Goal: Task Accomplishment & Management: Complete application form

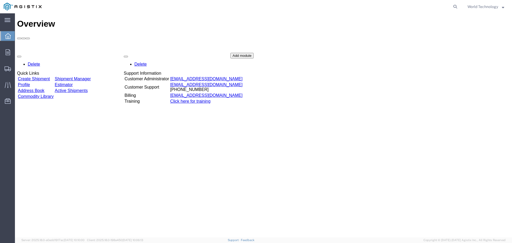
click at [50, 77] on link "Create Shipment" at bounding box center [34, 79] width 32 height 5
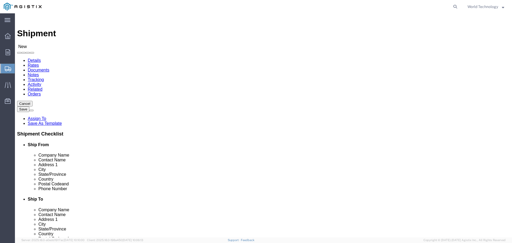
select select
click select "Select"
click select "Select PG&E World Wide Technology Inc"
select select "9596"
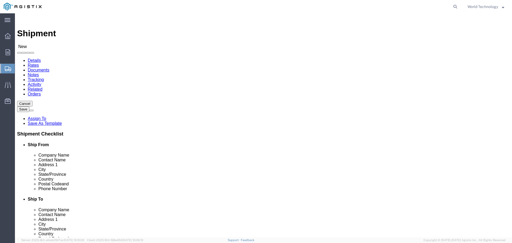
click select "Select PG&E World Wide Technology Inc"
select select "PURCHORD"
select select
click select "Select All Others [GEOGRAPHIC_DATA] [GEOGRAPHIC_DATA] [GEOGRAPHIC_DATA] [GEOGRA…"
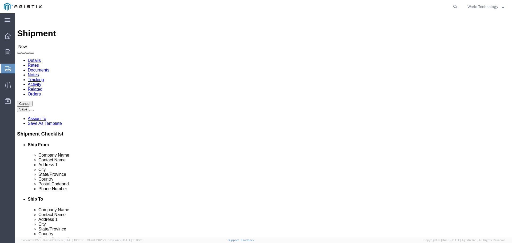
click select "Select All Others [GEOGRAPHIC_DATA] [GEOGRAPHIC_DATA] [GEOGRAPHIC_DATA] [GEOGRA…"
select select "19740"
click select "Select All Others [GEOGRAPHIC_DATA] [GEOGRAPHIC_DATA] [GEOGRAPHIC_DATA] [GEOGRA…"
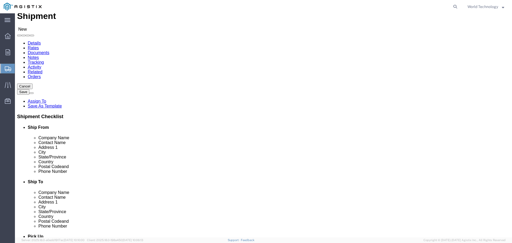
scroll to position [27, 0]
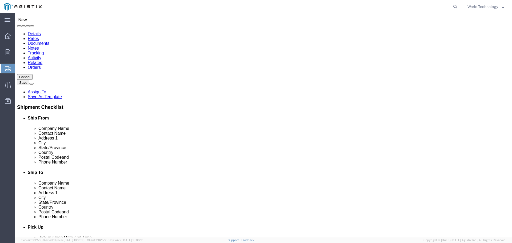
click div "Location My Profile Location (OBSOLETE) BURNEY SC - GC TRAILER (OBSOLETE) BURNE…"
drag, startPoint x: 117, startPoint y: 116, endPoint x: 298, endPoint y: 98, distance: 181.0
select select "MYPROFILE"
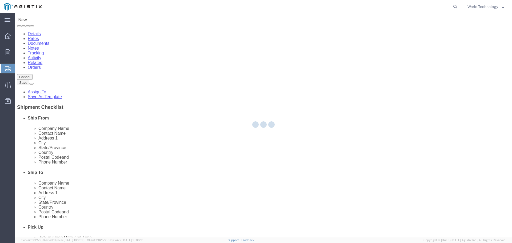
type input "World Wide Technology Inc"
type input "World Technology"
type input "[STREET_ADDRESS]"
type input "[GEOGRAPHIC_DATA]"
type input "62025"
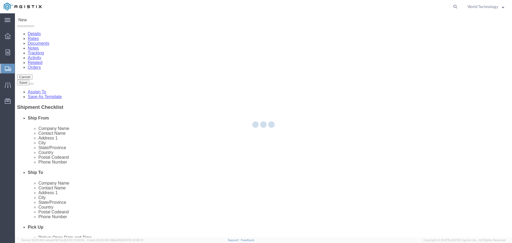
type input "3148240378"
type input "[EMAIL_ADDRESS][DOMAIN_NAME]"
checkbox input "true"
select select "IL"
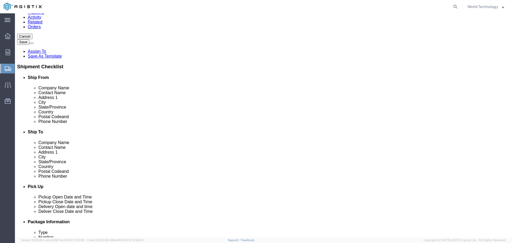
scroll to position [80, 0]
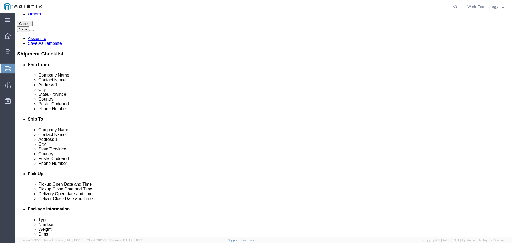
click input "text"
type input "Pacific Gas & Electric Co"
type input "[PERSON_NAME]"
type input "[STREET_ADDRESS]"
select select
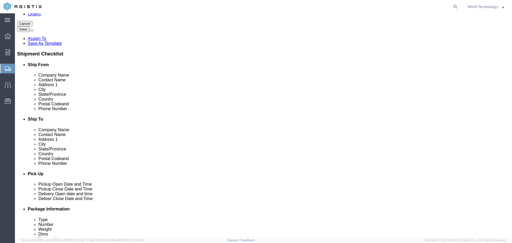
type input "C/O Layline Automation"
click input "text"
type input "Stockton"
click label "State/Province"
select select
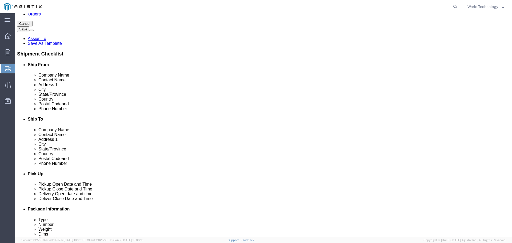
select select "CA"
click input "Postal Code"
type input "95215"
select select
click input "text"
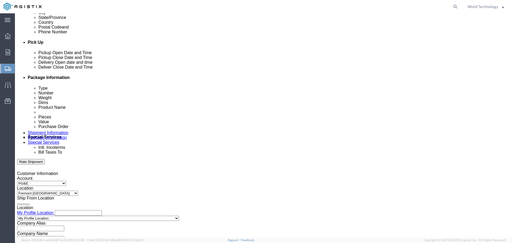
scroll to position [214, 0]
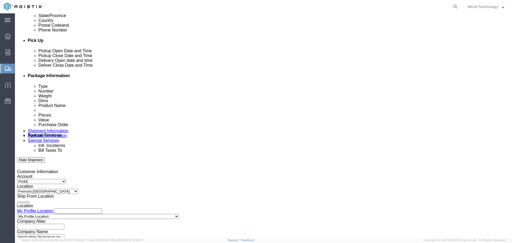
type input "[PHONE_NUMBER]"
click icon
click div
drag, startPoint x: 221, startPoint y: 206, endPoint x: 224, endPoint y: 204, distance: 3.7
click input "11:00 AM"
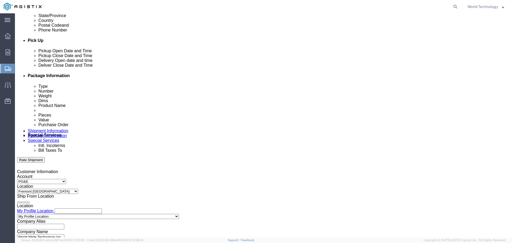
type input "8:00 AM"
click button "Apply"
click div
click input "8:00 AM"
type input "8:00 PM"
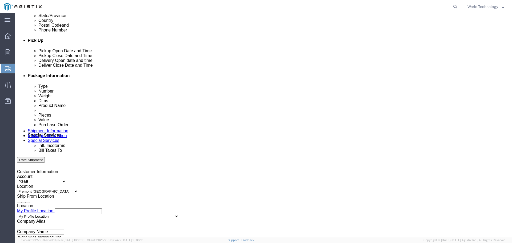
click button "Apply"
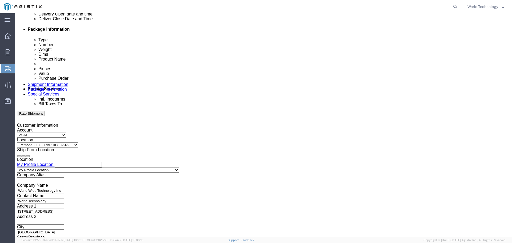
scroll to position [267, 0]
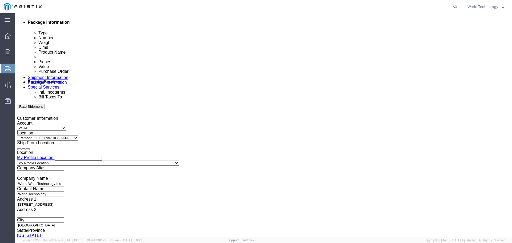
click input "text"
type input "2701212480"
click select "Select Account Type Activity ID Airline Appointment Number ASN Batch Request # …"
select select "DELNUM"
click select "Select Account Type Activity ID Airline Appointment Number ASN Batch Request # …"
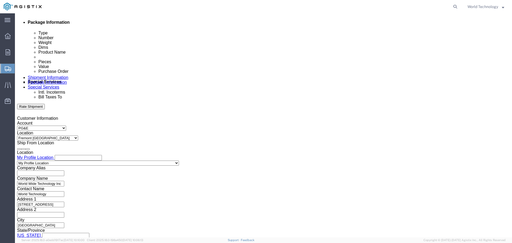
click input "text"
type input "1602013745"
click select "Select Account Type Activity ID Airline Appointment Number ASN Batch Request # …"
select select "SALEORDR"
click select "Select Account Type Activity ID Airline Appointment Number ASN Batch Request # …"
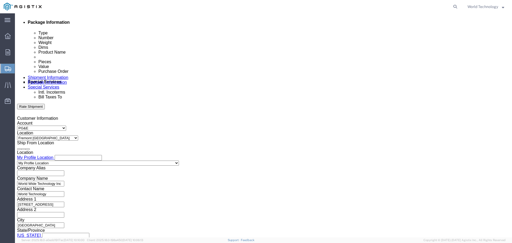
click input "text"
click input "1602013745"
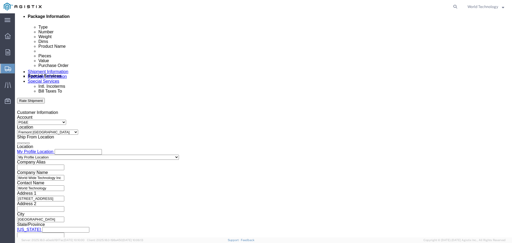
scroll to position [278, 0]
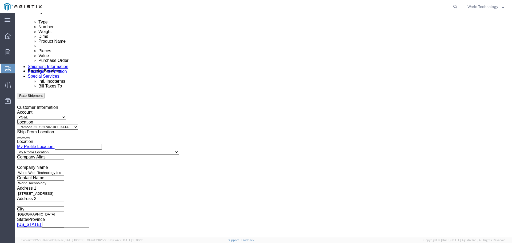
type input "12349491"
click button "Continue"
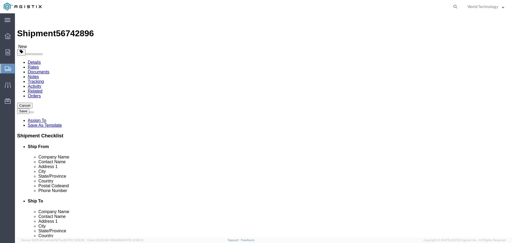
click select "Select Bulk Bundle(s) Cardboard Box(es) Carton(s) Crate(s) Drum(s) (Fiberboard)…"
select select "PSNS"
click select "Select Bulk Bundle(s) Cardboard Box(es) Carton(s) Crate(s) Drum(s) (Fiberboard)…"
click div "1 x Pallet(s) Standard (Not Stackable) Package Type Select Bulk Bundle(s) Cardb…"
type input "8"
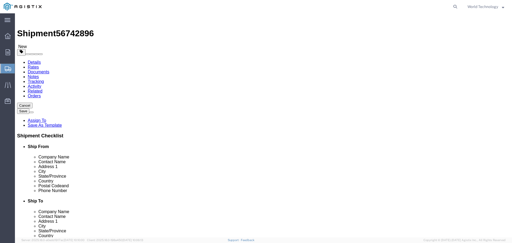
click input "1"
click div "Package Type Select Bulk Bundle(s) Cardboard Box(es) Carton(s) Crate(s) Drum(s)…"
click input "text"
type input "49"
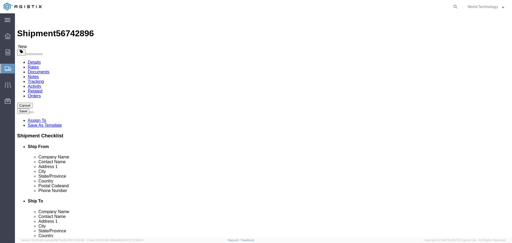
type input "41"
type input "52"
click input "0.00"
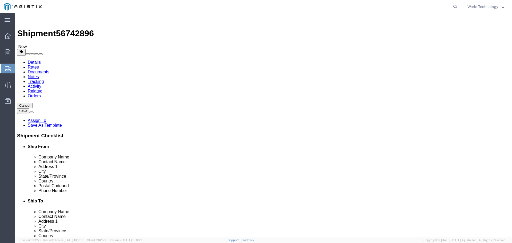
type input "439"
click link "Add Content"
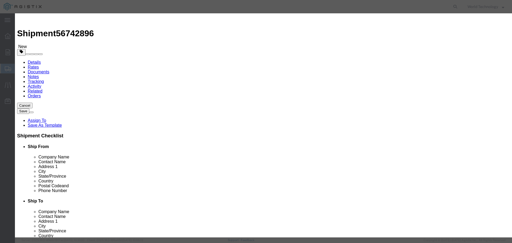
click input "text"
type input "Computer Equipment"
type input "8"
click input "text"
type input "10,000"
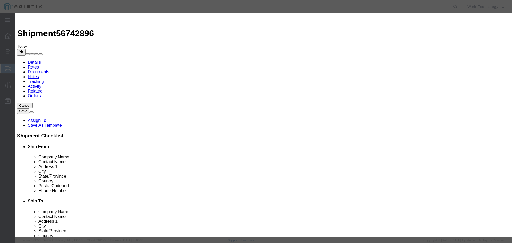
click select "Select 50 55 60 65 70 85 92.5 100 125 175 250 300 400"
select select "92.5"
click select "Select 50 55 60 65 70 85 92.5 100 125 175 250 300 400"
click button "Save & Close"
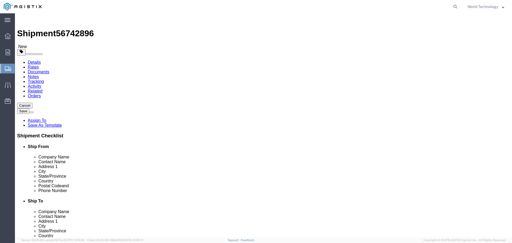
click link "Add Package"
select select "PSNS"
click select "Select Bulk Bundle(s) Cardboard Box(es) Carton(s) Crate(s) Drum(s) (Fiberboard)…"
select select "PSNS"
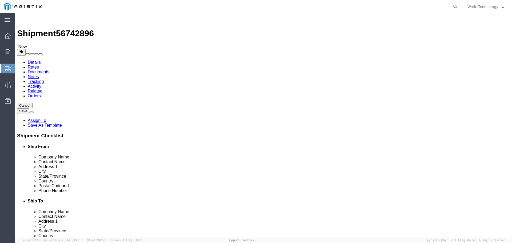
click select "Select Bulk Bundle(s) Cardboard Box(es) Carton(s) Crate(s) Drum(s) (Fiberboard)…"
click input "text"
type input "8"
click input "1"
click input "text"
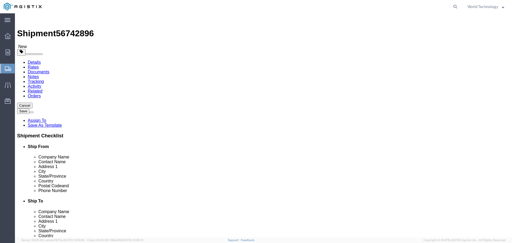
type input "48"
type input "40"
type input "52"
click input "0.00"
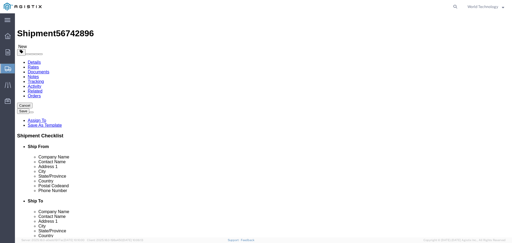
type input "442"
click div "1 x Pallet(s) Standard (Not Stackable) Package Type Select Bulk Bundle(s) Cardb…"
click link "Add Content"
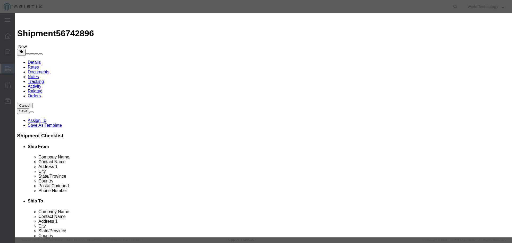
click input "text"
type input "Computer Equipment"
click input "0"
type input "8"
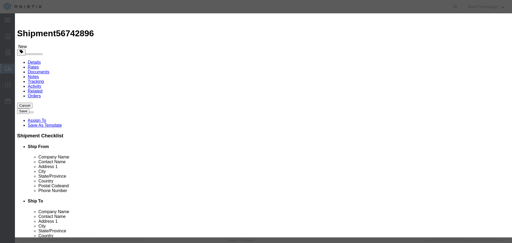
click input "text"
type input "10,000"
click select "Select 50 55 60 65 70 85 92.5 100 125 175 250 300 400"
select select "92.5"
click select "Select 50 55 60 65 70 85 92.5 100 125 175 250 300 400"
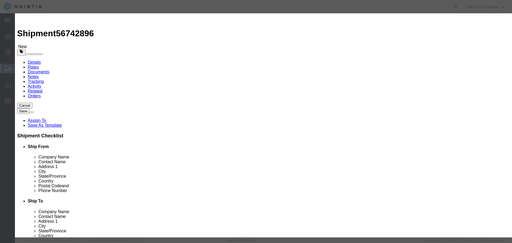
click button "Save & Close"
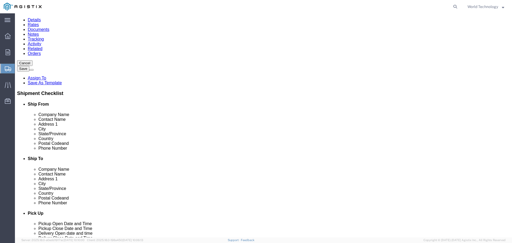
scroll to position [57, 0]
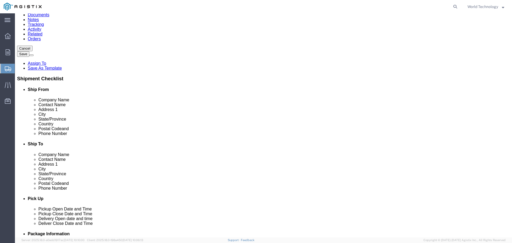
click div "1 x Pallet(s) Standard (Not Stackable) Package Type Select Bulk Bundle(s) Cardb…"
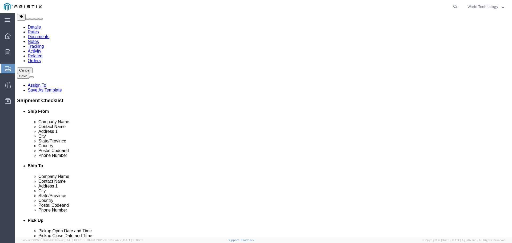
scroll to position [0, 0]
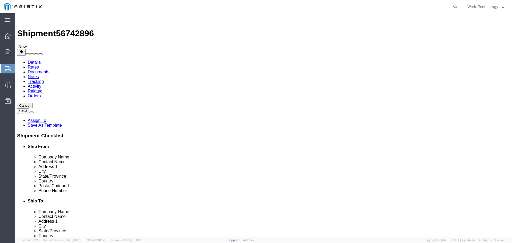
click link "Add Package"
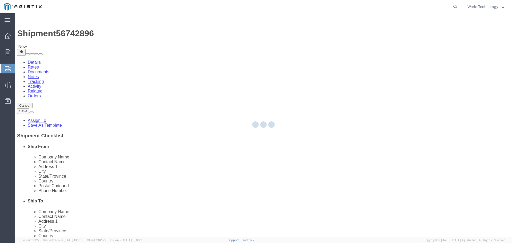
select select "PSNS"
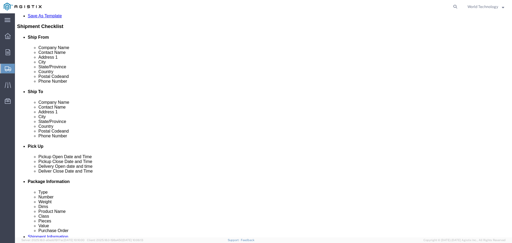
scroll to position [117, 0]
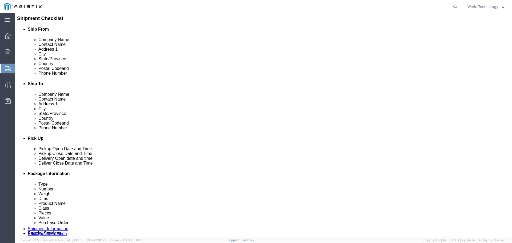
click select "Select Bulk Bundle(s) Cardboard Box(es) Carton(s) Crate(s) Drum(s) (Fiberboard)…"
select select "PSNS"
click select "Select Bulk Bundle(s) Cardboard Box(es) Carton(s) Crate(s) Drum(s) (Fiberboard)…"
click input "text"
type input "6"
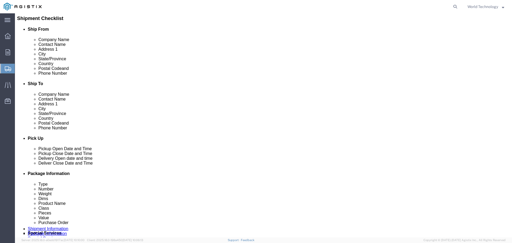
click input "text"
type input "48"
type input "40"
click input "0.00"
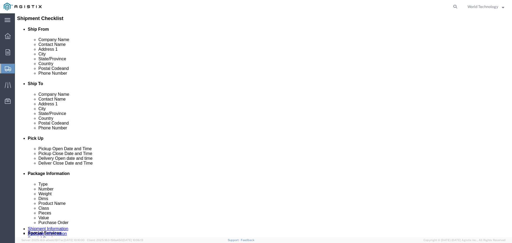
click input "0.00"
type input "337"
click div "1 x Pallet(s) Standard (Not Stackable) Package Type Select Bulk Bundle(s) Cardb…"
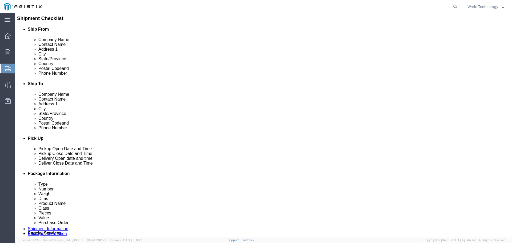
click div "1 x Pallet(s) Standard (Not Stackable) Package Type Select Bulk Bundle(s) Cardb…"
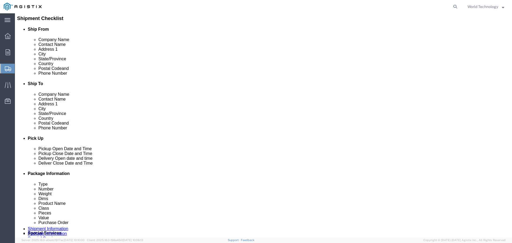
click div
click div "1 x Pallet(s) Standard (Not Stackable) Package Type Select Bulk Bundle(s) Cardb…"
click div
click div "1 x Pallet(s) Standard (Not Stackable) Package Type Select Bulk Bundle(s) Cardb…"
click div
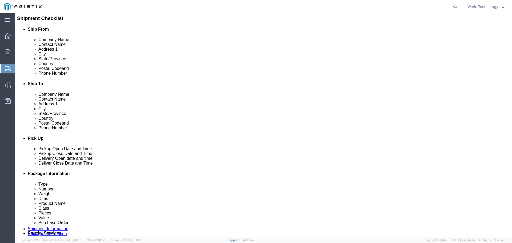
click link "Add Content"
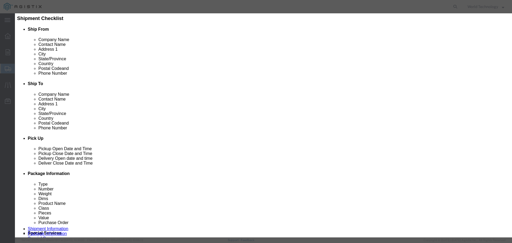
click input "text"
type input "Computer Equipment"
click input "0"
type input "6"
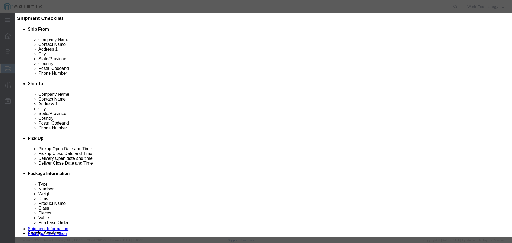
click input "text"
type input "10,000"
click select "Select 50 55 60 65 70 85 92.5 100 125 175 250 300 400"
select select "92.5"
click select "Select 50 55 60 65 70 85 92.5 100 125 175 250 300 400"
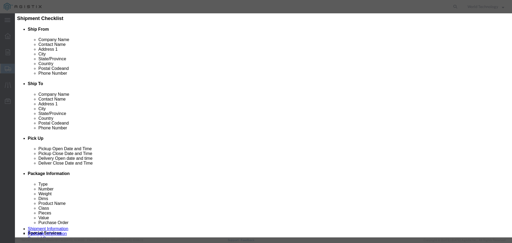
click button "Save & Close"
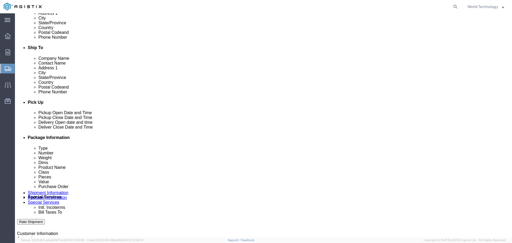
scroll to position [155, 0]
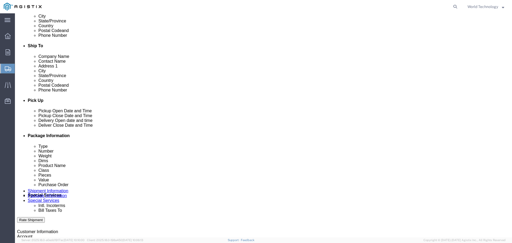
click link "Add Package"
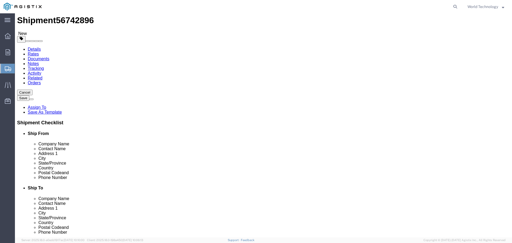
scroll to position [0, 0]
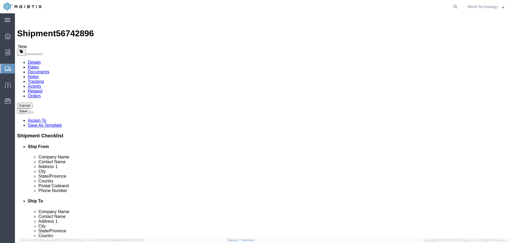
click div "1 x Pallet(s) Standard (Not Stackable) Package Type Select Bulk Bundle(s) Cardb…"
click link "Add Package"
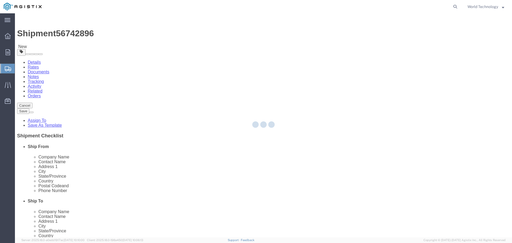
select select "PSNS"
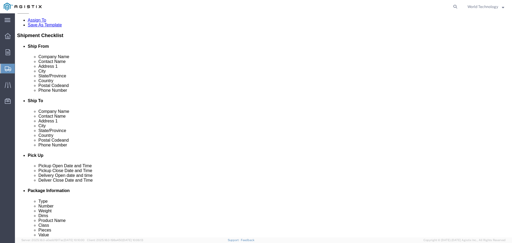
scroll to position [107, 0]
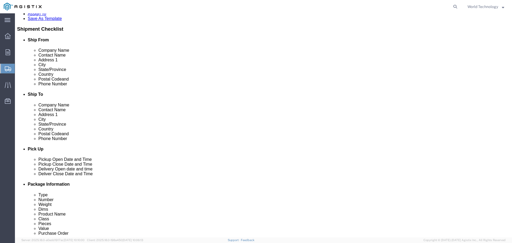
click select "Select Bulk Bundle(s) Cardboard Box(es) Carton(s) Crate(s) Drum(s) (Fiberboard)…"
select select "PSNS"
click select "Select Bulk Bundle(s) Cardboard Box(es) Carton(s) Crate(s) Drum(s) (Fiberboard)…"
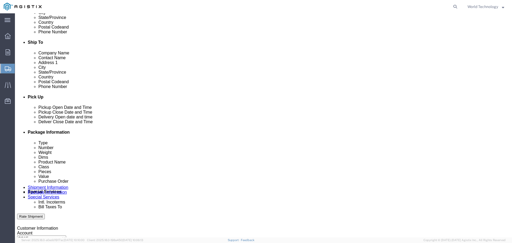
scroll to position [159, 0]
click input "text"
type input "3"
click input "text"
type input "48"
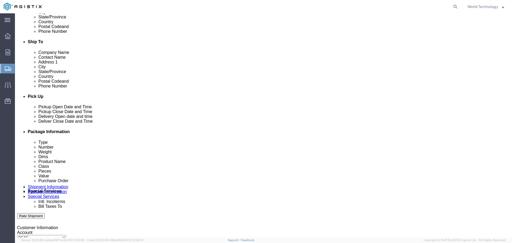
type input "40"
type input "29"
click input "0.00"
type input "176"
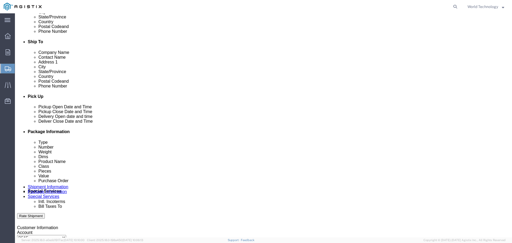
click div "1 x Pallet(s) Standard (Not Stackable) Package Type Select Bulk Bundle(s) Cardb…"
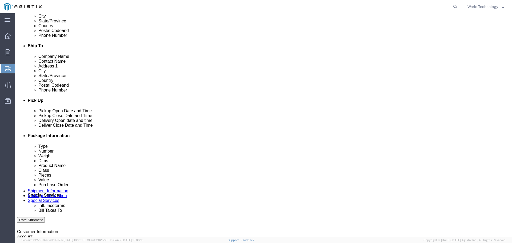
click div "1 x Pallet(s) Standard (Not Stackable) Package Type Select Bulk Bundle(s) Cardb…"
click link "Add Content"
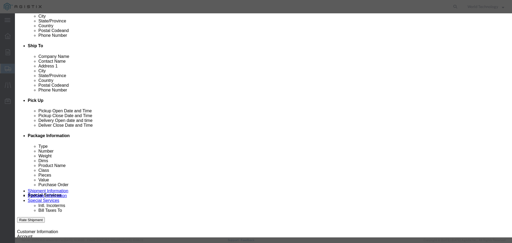
click input "text"
type input "Computer Equipment"
click input "0"
type input "3"
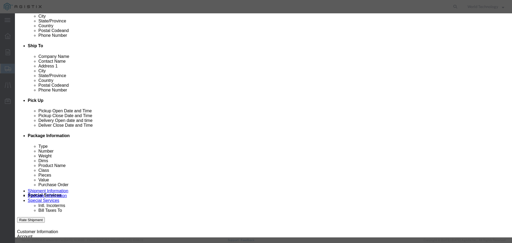
click input "text"
type input "10,000"
drag, startPoint x: 181, startPoint y: 65, endPoint x: 185, endPoint y: 72, distance: 7.6
click select "Select 50 55 60 65 70 85 92.5 100 125 175 250 300 400"
select select "92.5"
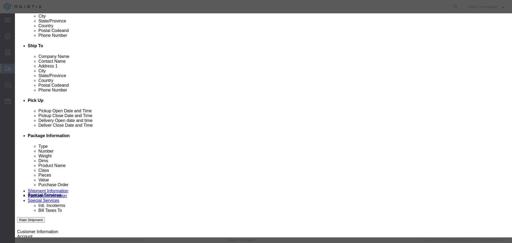
click select "Select 50 55 60 65 70 85 92.5 100 125 175 250 300 400"
click button "Save & Close"
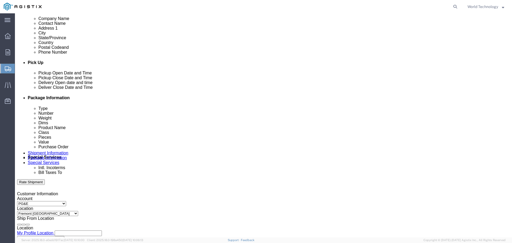
scroll to position [197, 0]
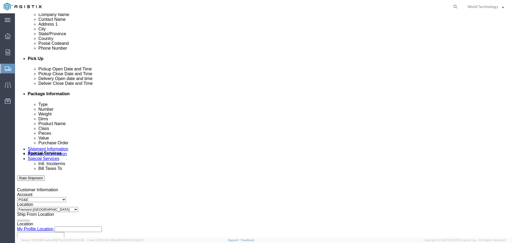
click button "Continue"
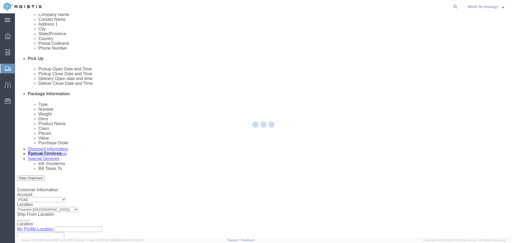
select select
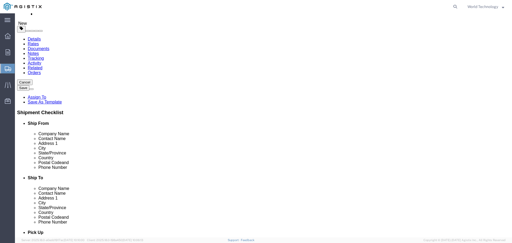
scroll to position [53, 0]
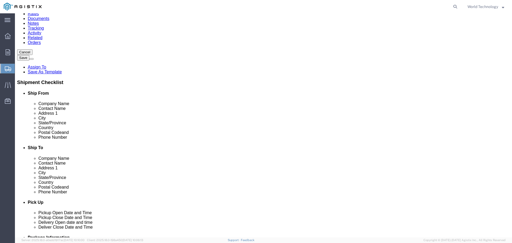
click select "Select 1 Day 2 Day 3-5 Day Economy 5+ Day"
select select "3-5 Day Economy"
click select "Select 1 Day 2 Day 3-5 Day Economy 5+ Day"
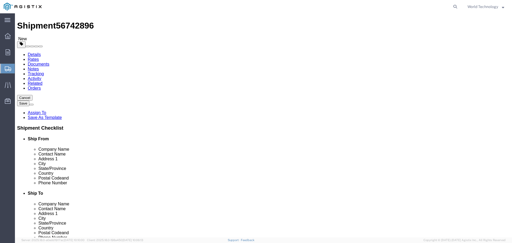
scroll to position [5, 0]
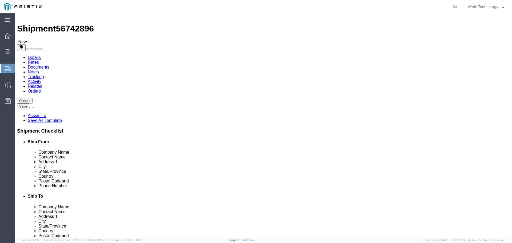
click button "Rate Shipment"
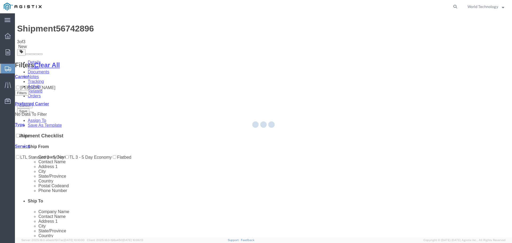
scroll to position [0, 0]
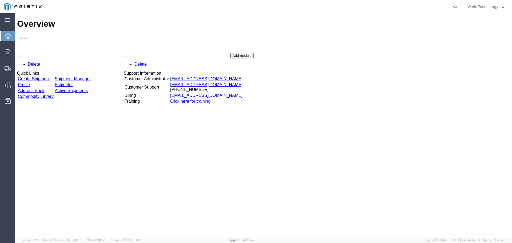
click at [35, 77] on link "Create Shipment" at bounding box center [34, 79] width 32 height 5
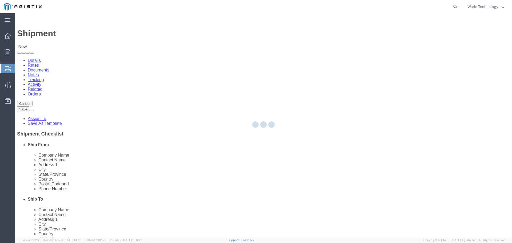
select select
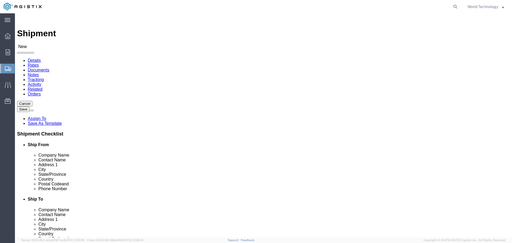
click div "Account Select PG&E World Wide Technology Inc"
click select "Select PG&E World Wide Technology Inc"
select select "9596"
click select "Select PG&E World Wide Technology Inc"
select select "PURCHORD"
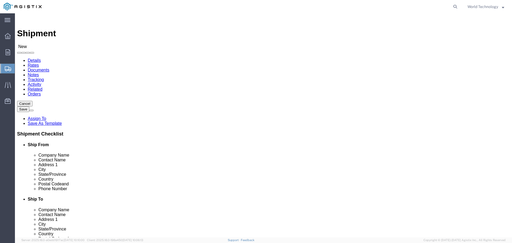
select select
click select "Select All Others [GEOGRAPHIC_DATA] [GEOGRAPHIC_DATA] [GEOGRAPHIC_DATA] [GEOGRA…"
select select "19740"
click select "Select All Others [GEOGRAPHIC_DATA] [GEOGRAPHIC_DATA] [GEOGRAPHIC_DATA] [GEOGRA…"
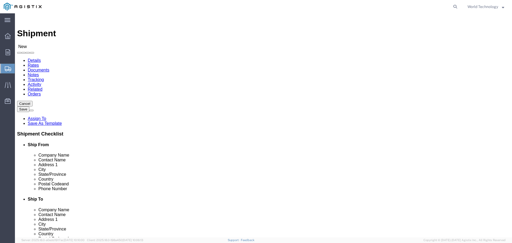
select select "MYPROFILE"
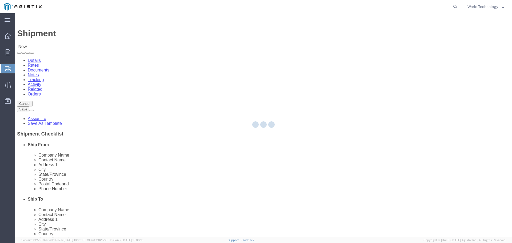
type input "World Wide Technology Inc"
type input "World Technology"
type input "[STREET_ADDRESS]"
type input "[GEOGRAPHIC_DATA]"
type input "62025"
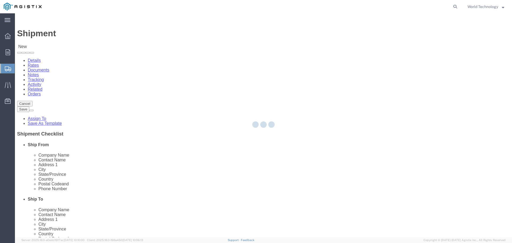
type input "3148240378"
type input "[EMAIL_ADDRESS][DOMAIN_NAME]"
checkbox input "true"
select select "IL"
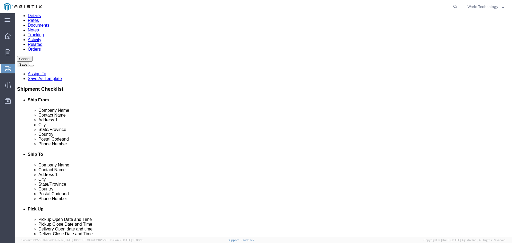
scroll to position [53, 0]
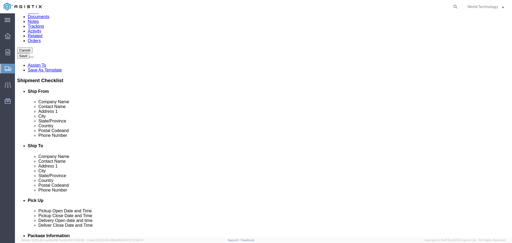
click input "text"
type input "Pacific Gas & Electric"
click label "Company Name"
click input "text"
type input "[PERSON_NAME]"
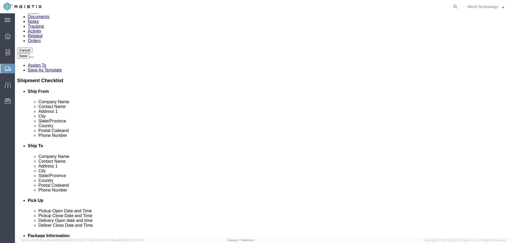
type input "[STREET_ADDRESS]"
select select
type input "C/O Layline Automation"
type input "Stockton"
select select
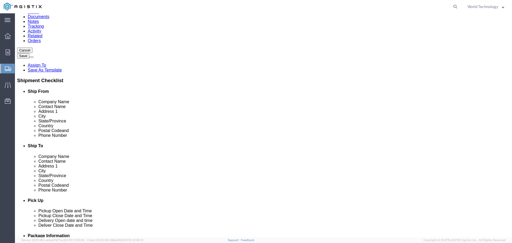
select select "CA"
click input "Postal Code"
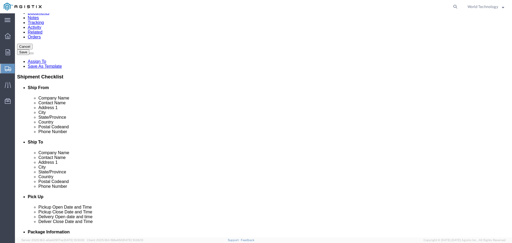
scroll to position [80, 0]
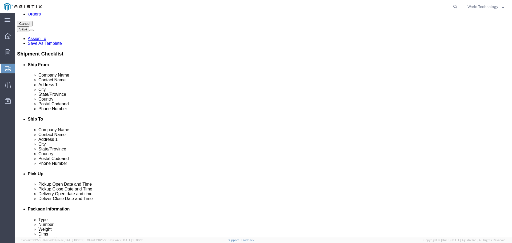
type input "95215"
select select
click input "text"
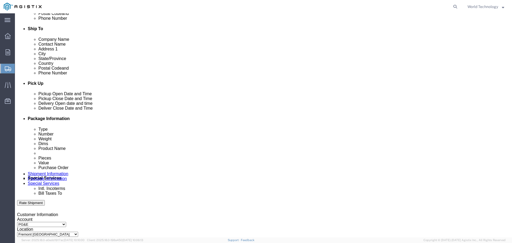
scroll to position [187, 0]
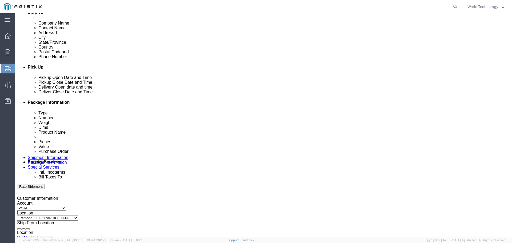
type input "[PHONE_NUMBER]"
click div "Delivery Start Date Delivery Start Time Deliver Open Date and Time"
click div
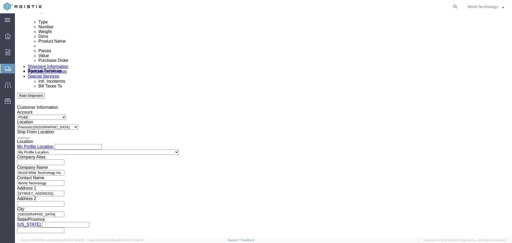
click input "11:00 AM"
type input "8:00 AM"
click button "Apply"
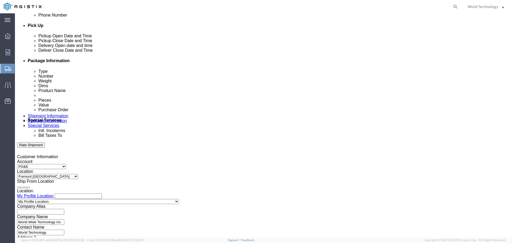
scroll to position [224, 0]
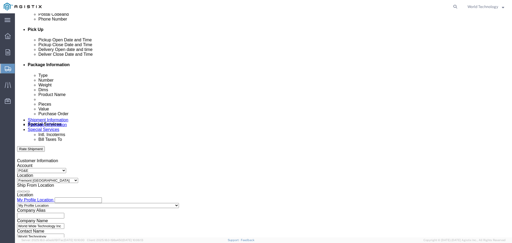
click div
click input "8:00 AM"
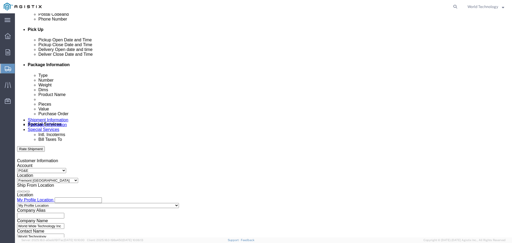
click input "8:00 AM"
type input "8:00 PM"
click button "Apply"
click div "Select Account Type Activity ID Airline Appointment Number ASN Batch Request # …"
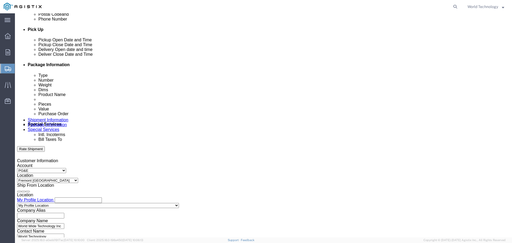
click input "text"
type input "2701212480"
click select "Select Account Type Activity ID Airline Appointment Number ASN Batch Request # …"
select select "DELNUM"
click select "Select Account Type Activity ID Airline Appointment Number ASN Batch Request # …"
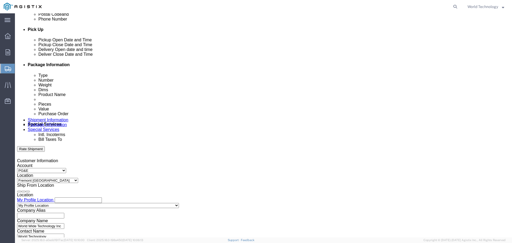
click input "text"
type input "1601962699"
click select "Select Account Type Activity ID Airline Appointment Number ASN Batch Request # …"
select select "SALEORDR"
click select "Select Account Type Activity ID Airline Appointment Number ASN Batch Request # …"
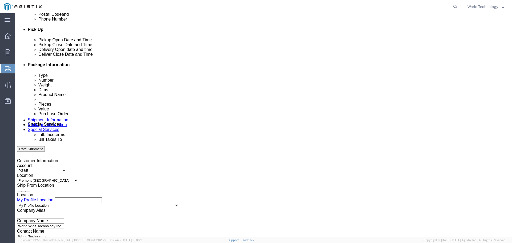
click input "text"
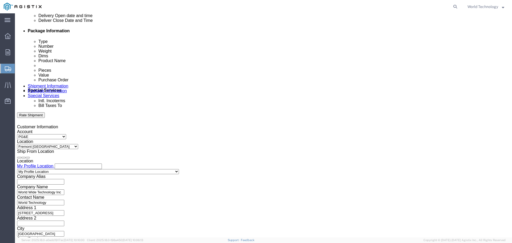
scroll to position [278, 0]
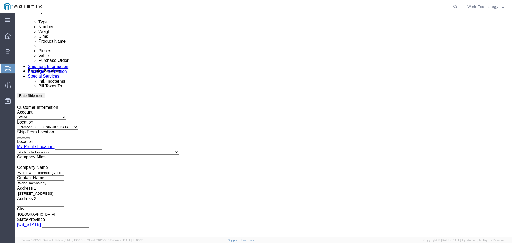
type input "12349422"
click button "Continue"
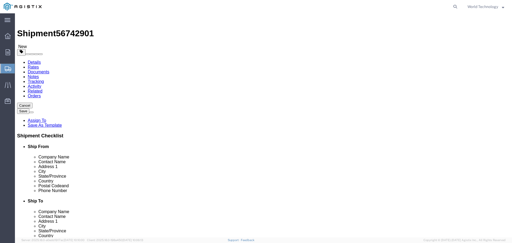
click select "Select Bulk Bundle(s) Cardboard Box(es) Carton(s) Crate(s) Drum(s) (Fiberboard)…"
select select "PSNS"
click select "Select Bulk Bundle(s) Cardboard Box(es) Carton(s) Crate(s) Drum(s) (Fiberboard)…"
click input "text"
type input "8"
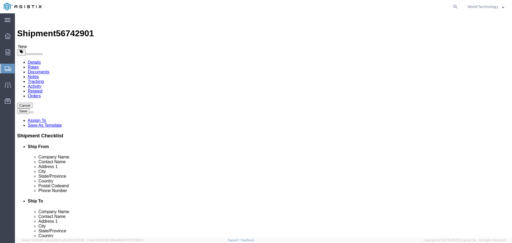
click input "text"
type input "48"
type input "40"
type input "51"
click input "0.00"
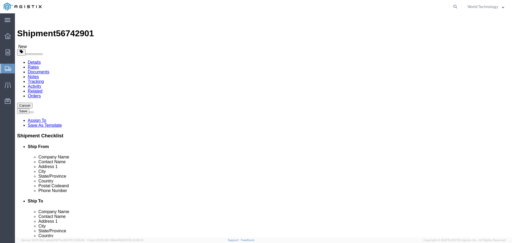
click input "0.00"
type input "427"
click link "Add Content"
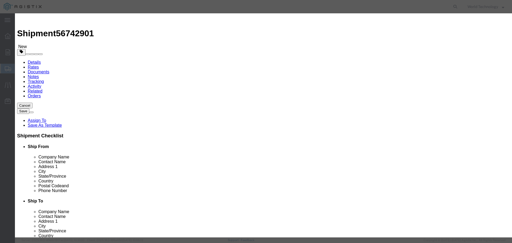
click input "text"
type input "Computer Equipment"
click input "0"
type input "8"
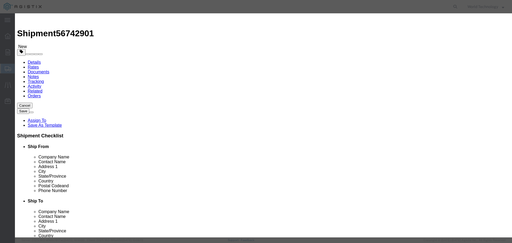
click input "text"
type input "10,000"
drag, startPoint x: 179, startPoint y: 65, endPoint x: 178, endPoint y: 71, distance: 5.8
click select "Select 50 55 60 65 70 85 92.5 100 125 175 250 300 400"
select select "92.5"
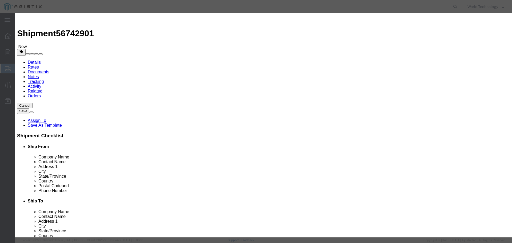
click select "Select 50 55 60 65 70 85 92.5 100 125 175 250 300 400"
click button "Save & Close"
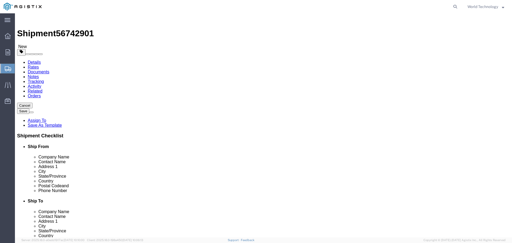
click link "Add Package"
click div "1 x Pallet(s) Standard (Not Stackable) Package Type Select Bulk Bundle(s) Cardb…"
click link "Add Package"
select select "PSNS"
click select "Select Bulk Bundle(s) Cardboard Box(es) Carton(s) Crate(s) Drum(s) (Fiberboard)…"
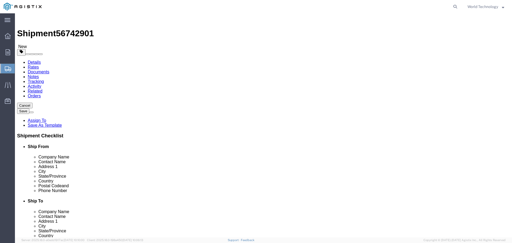
select select "PSNS"
click select "Select Bulk Bundle(s) Cardboard Box(es) Carton(s) Crate(s) Drum(s) (Fiberboard)…"
click input "text"
type input "8"
click input "text"
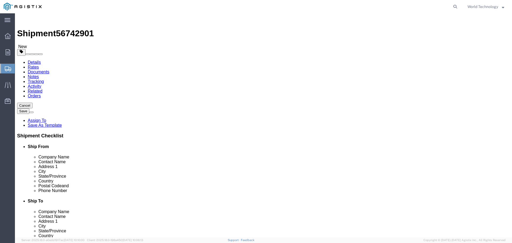
type input "48"
type input "40"
type input "51"
click input "0.00"
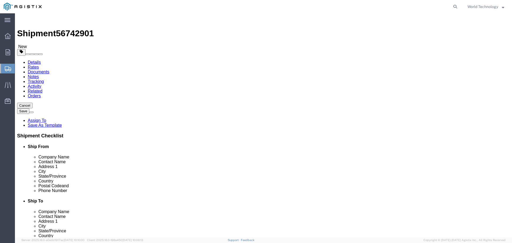
type input "433"
click link "Add Content"
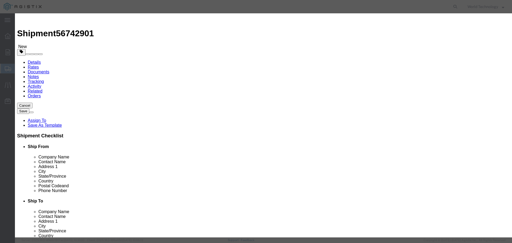
click input "text"
type input "Computer Equipment"
type input "8"
click input "text"
type input "10,000"
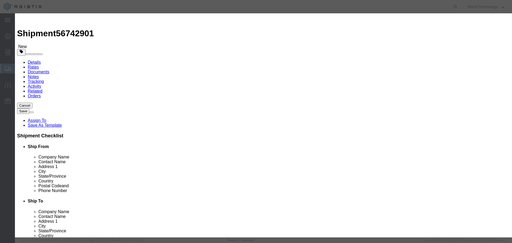
click select "Select 50 55 60 65 70 85 92.5 100 125 175 250 300 400"
select select "92.5"
click select "Select 50 55 60 65 70 85 92.5 100 125 175 250 300 400"
click button "Save & Close"
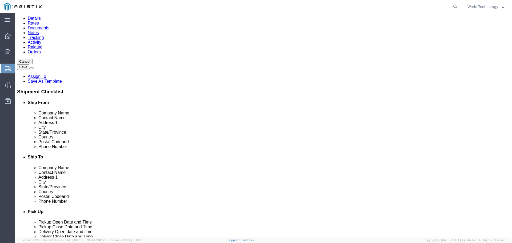
scroll to position [53, 0]
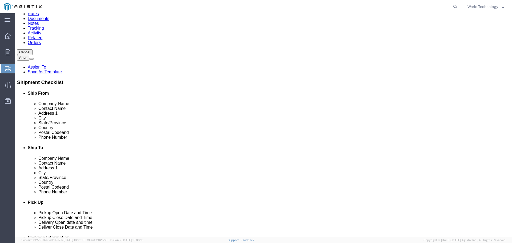
click div "1 x Pallet(s) Standard (Not Stackable) Package Type Select Bulk Bundle(s) Cardb…"
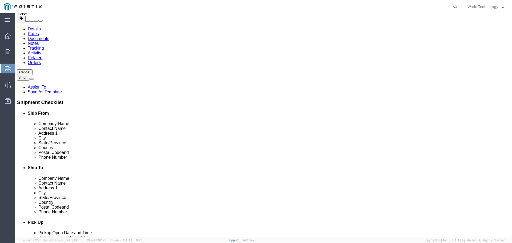
scroll to position [0, 0]
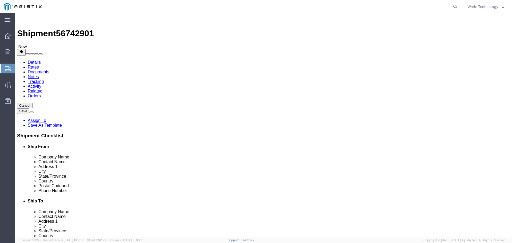
click div "1 x Pallet(s) Standard (Not Stackable) Package Type Select Bulk Bundle(s) Cardb…"
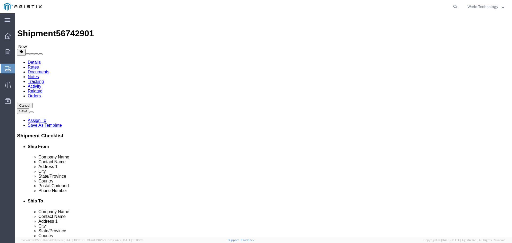
click div "1 x Pallet(s) Standard (Not Stackable) Package Type Select Bulk Bundle(s) Cardb…"
click link "Add Package"
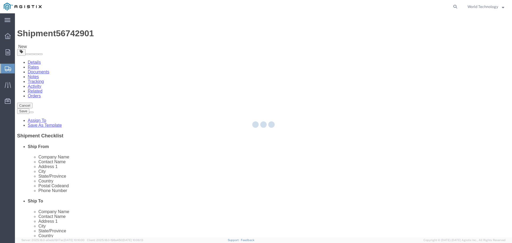
select select "PSNS"
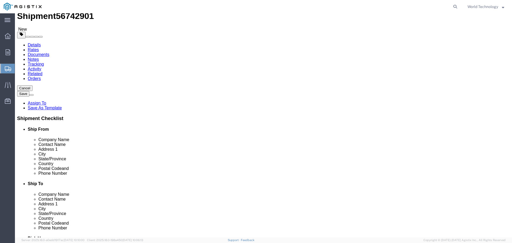
scroll to position [117, 0]
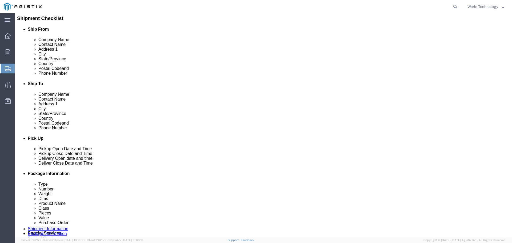
click select "Select Bulk Bundle(s) Cardboard Box(es) Carton(s) Crate(s) Drum(s) (Fiberboard)…"
select select "PSNS"
click select "Select Bulk Bundle(s) Cardboard Box(es) Carton(s) Crate(s) Drum(s) (Fiberboard)…"
click input "text"
type input "9"
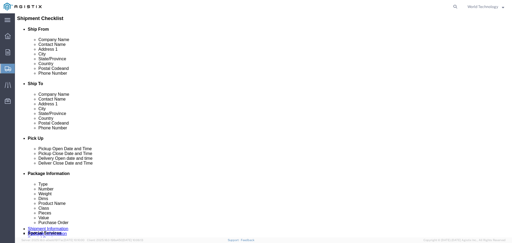
click input "text"
type input "48"
type input "40"
type input "63"
click input "0.00"
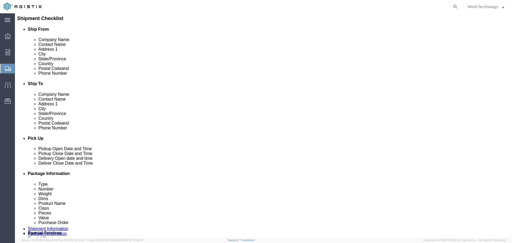
click input "0.00"
type input "493"
click div "1 x Pallet(s) Standard (Not Stackable) Package Type Select Bulk Bundle(s) Cardb…"
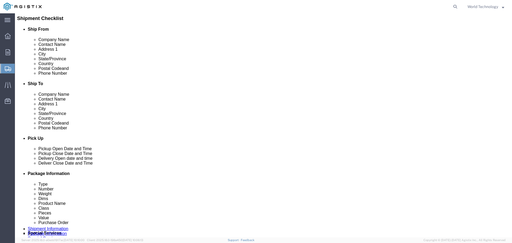
click link "Add Content"
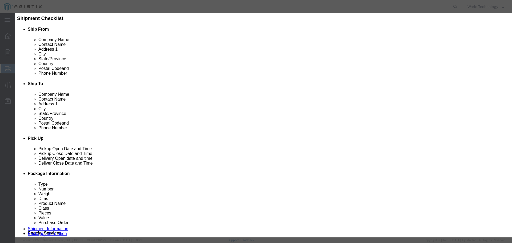
click input "text"
type input "Computer Equipment"
type input "9"
click input "text"
type input "10,000"
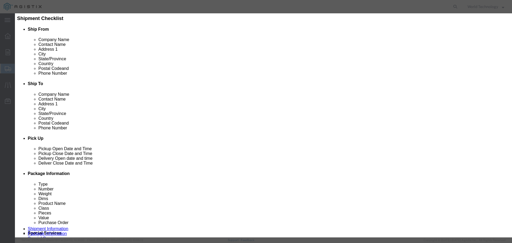
click select "Select 50 55 60 65 70 85 92.5 100 125 175 250 300 400"
select select "92.5"
click select "Select 50 55 60 65 70 85 92.5 100 125 175 250 300 400"
click button "Save & Close"
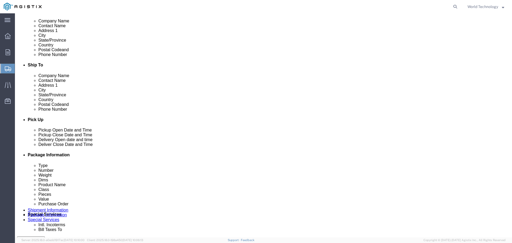
scroll to position [155, 0]
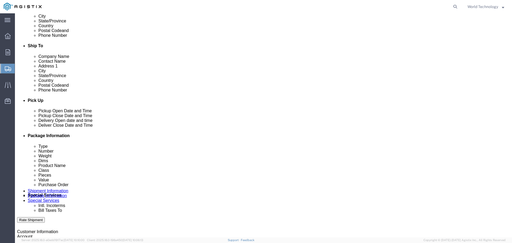
click button "Continue"
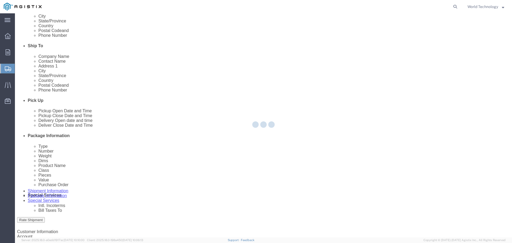
select select
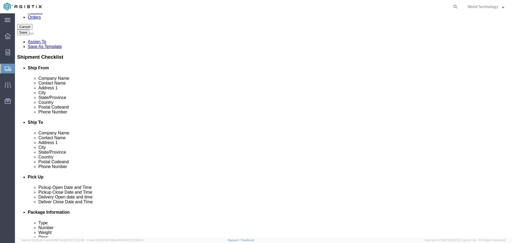
click select "Select 1 Day 2 Day 3-5 Day Economy 5+ Day"
select select "3-5 Day Economy"
click select "Select 1 Day 2 Day 3-5 Day Economy 5+ Day"
click button "Rate Shipment"
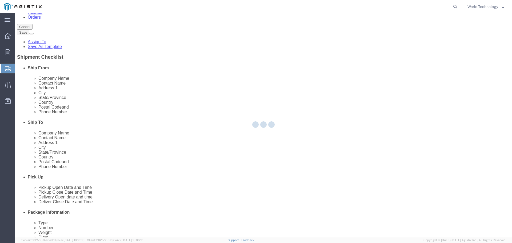
scroll to position [0, 0]
